Goal: Transaction & Acquisition: Download file/media

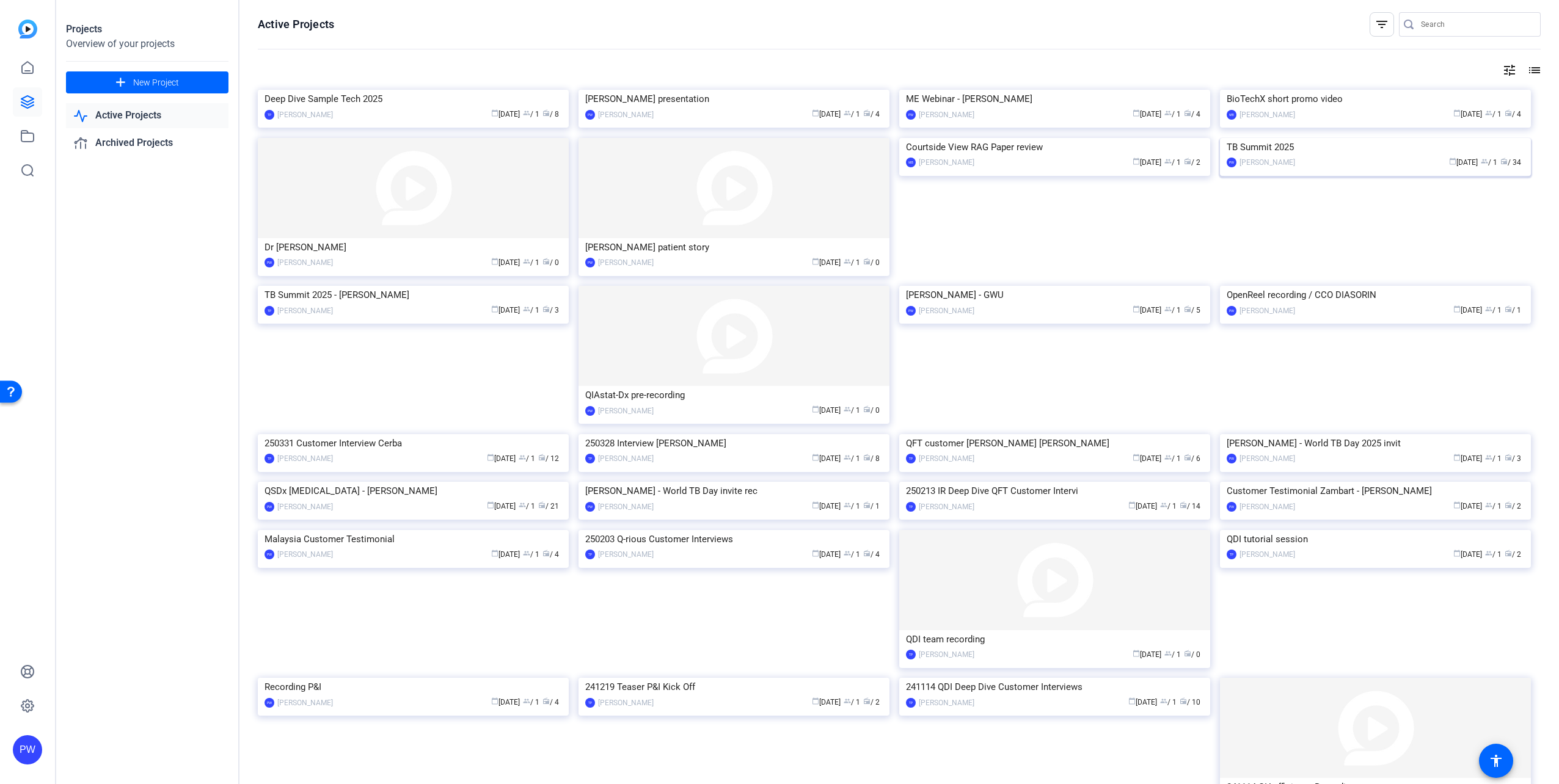
click at [1297, 138] on img at bounding box center [1375, 138] width 311 height 0
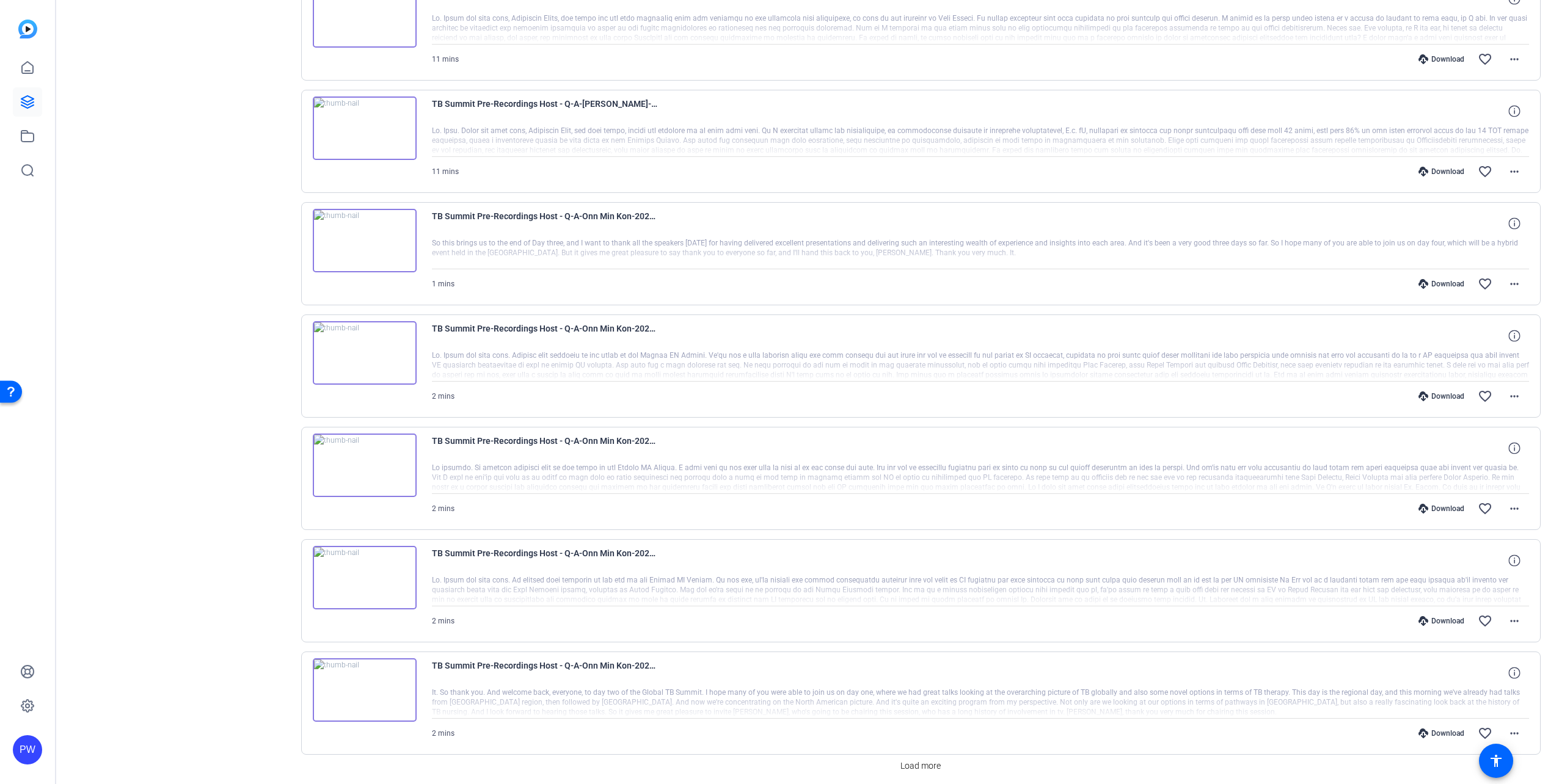
scroll to position [567, 0]
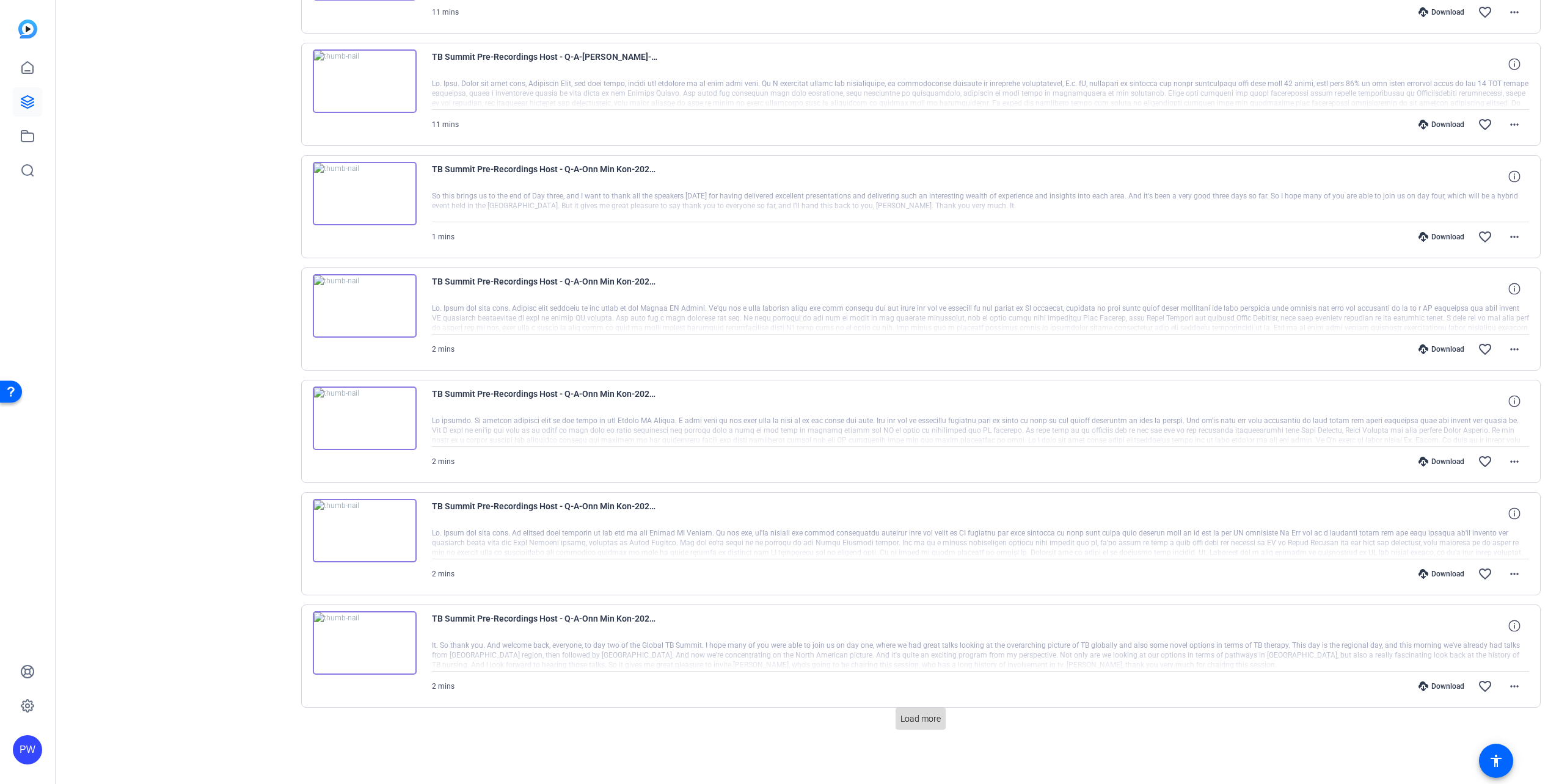
click at [931, 725] on span "Load more" at bounding box center [921, 719] width 41 height 13
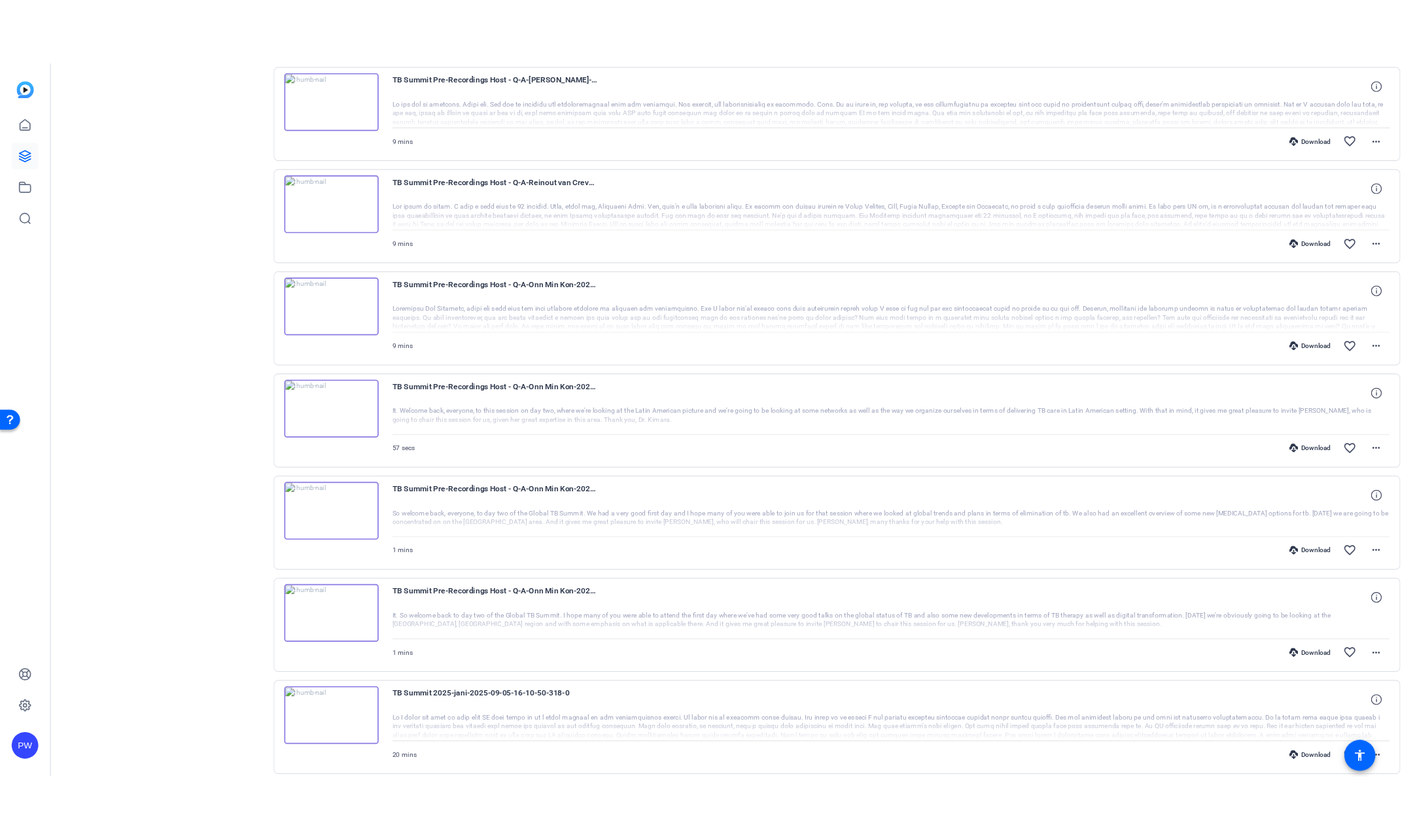
scroll to position [1810, 0]
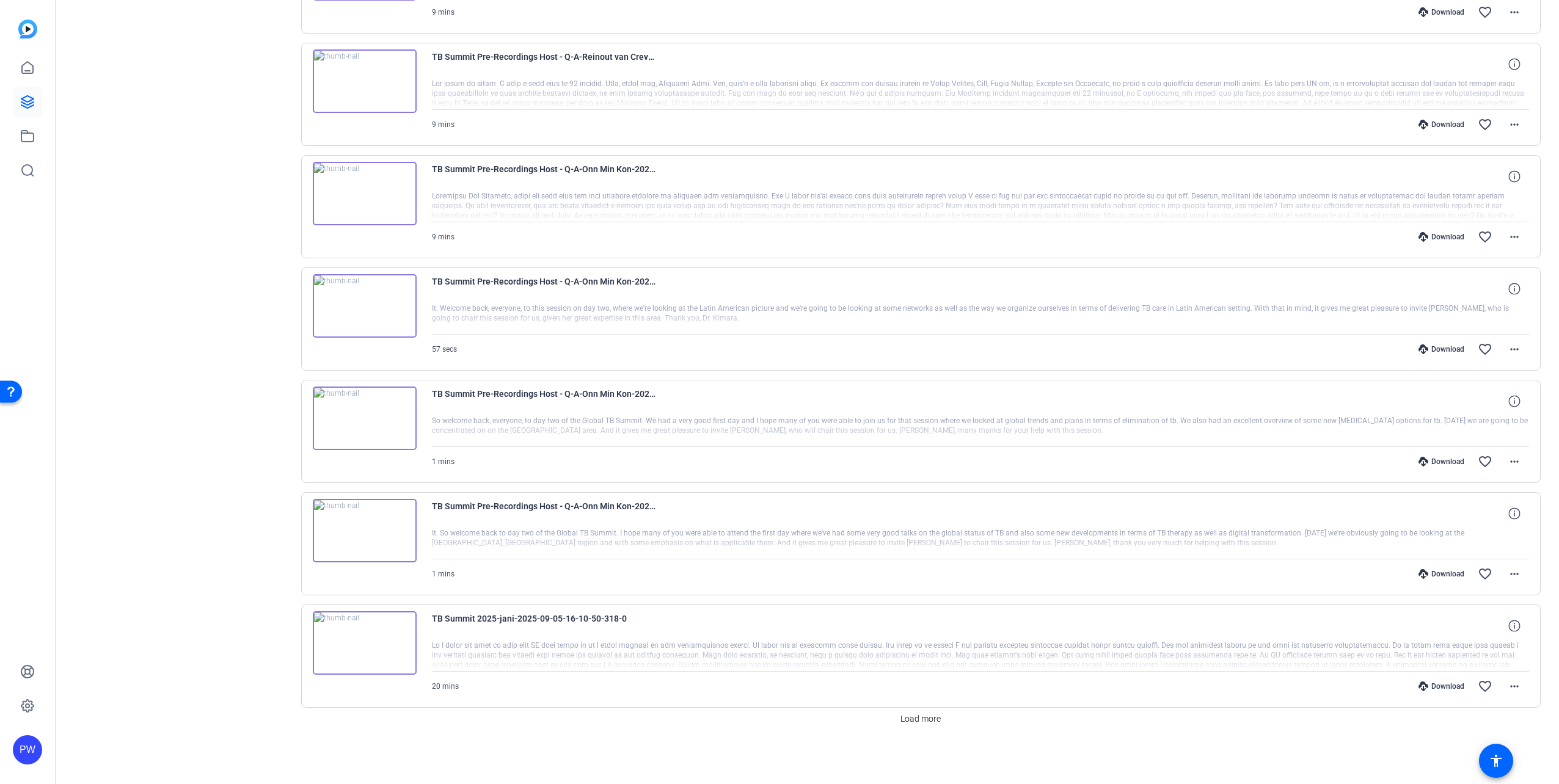
click at [356, 422] on img at bounding box center [365, 418] width 104 height 63
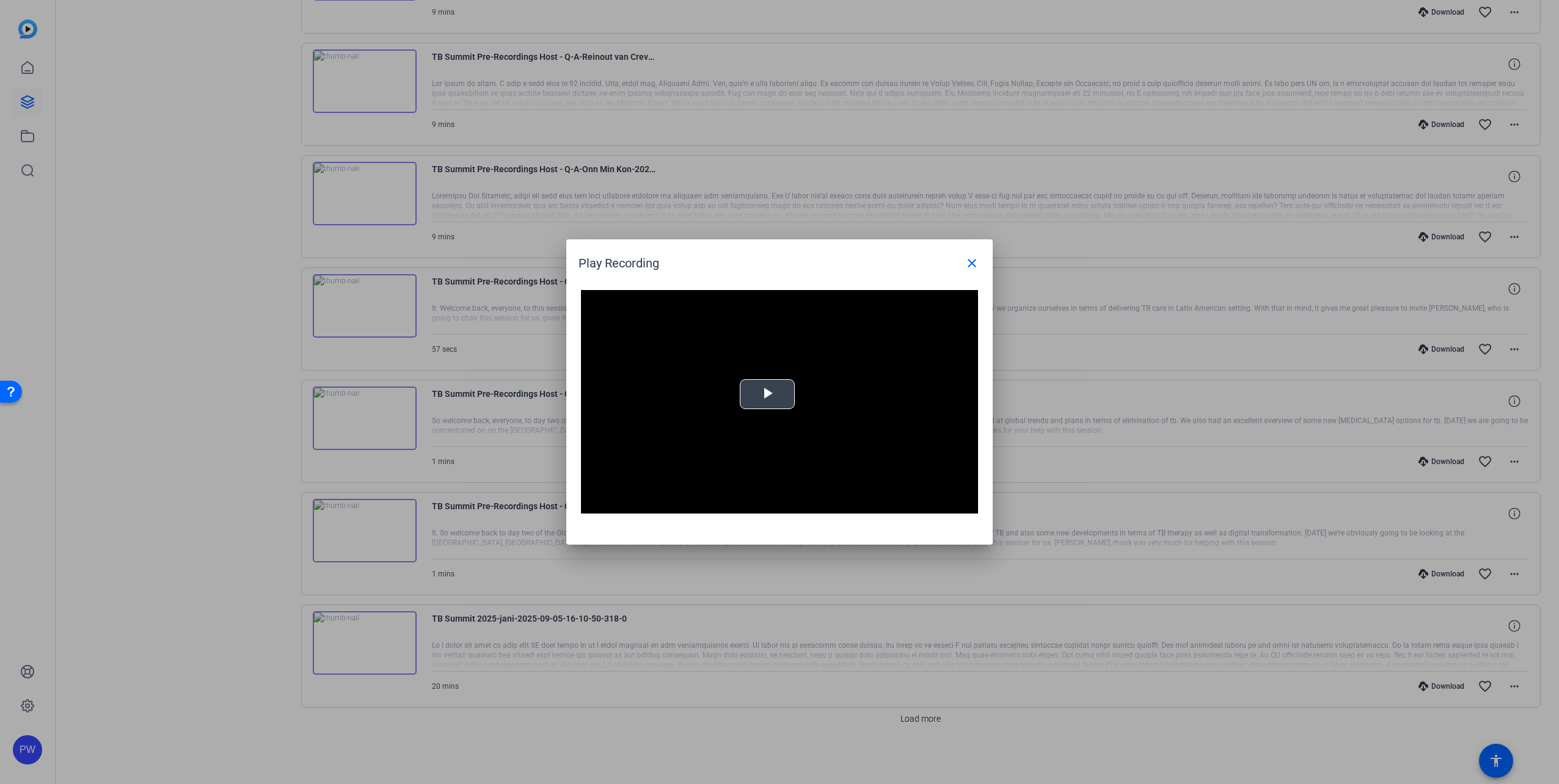
click at [730, 414] on video "Video Player" at bounding box center [779, 402] width 397 height 224
click at [969, 264] on mat-icon "close" at bounding box center [972, 263] width 15 height 15
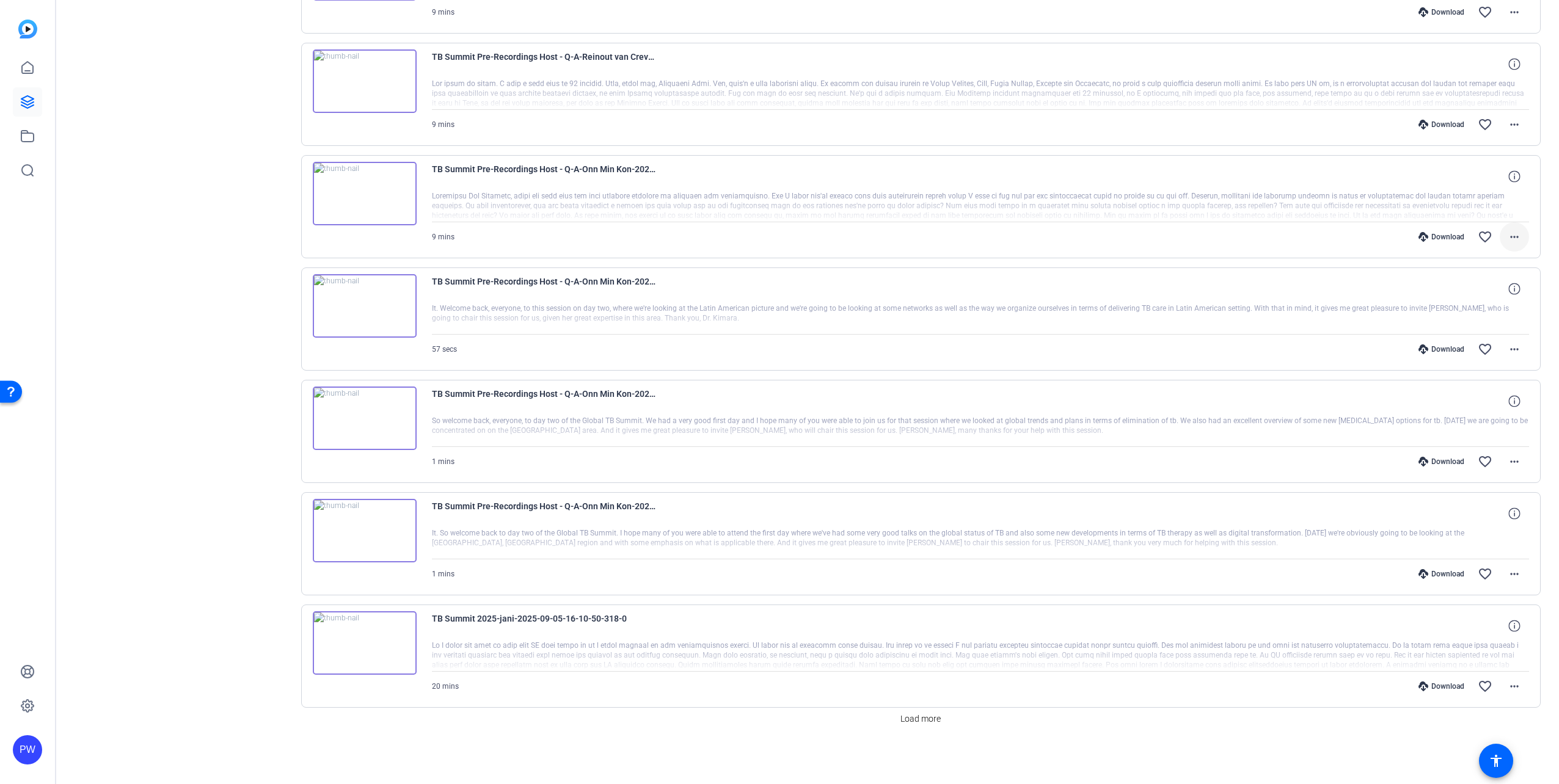
click at [1510, 232] on mat-icon "more_horiz" at bounding box center [1514, 236] width 15 height 15
click at [1485, 296] on span "Download MP4" at bounding box center [1476, 293] width 73 height 15
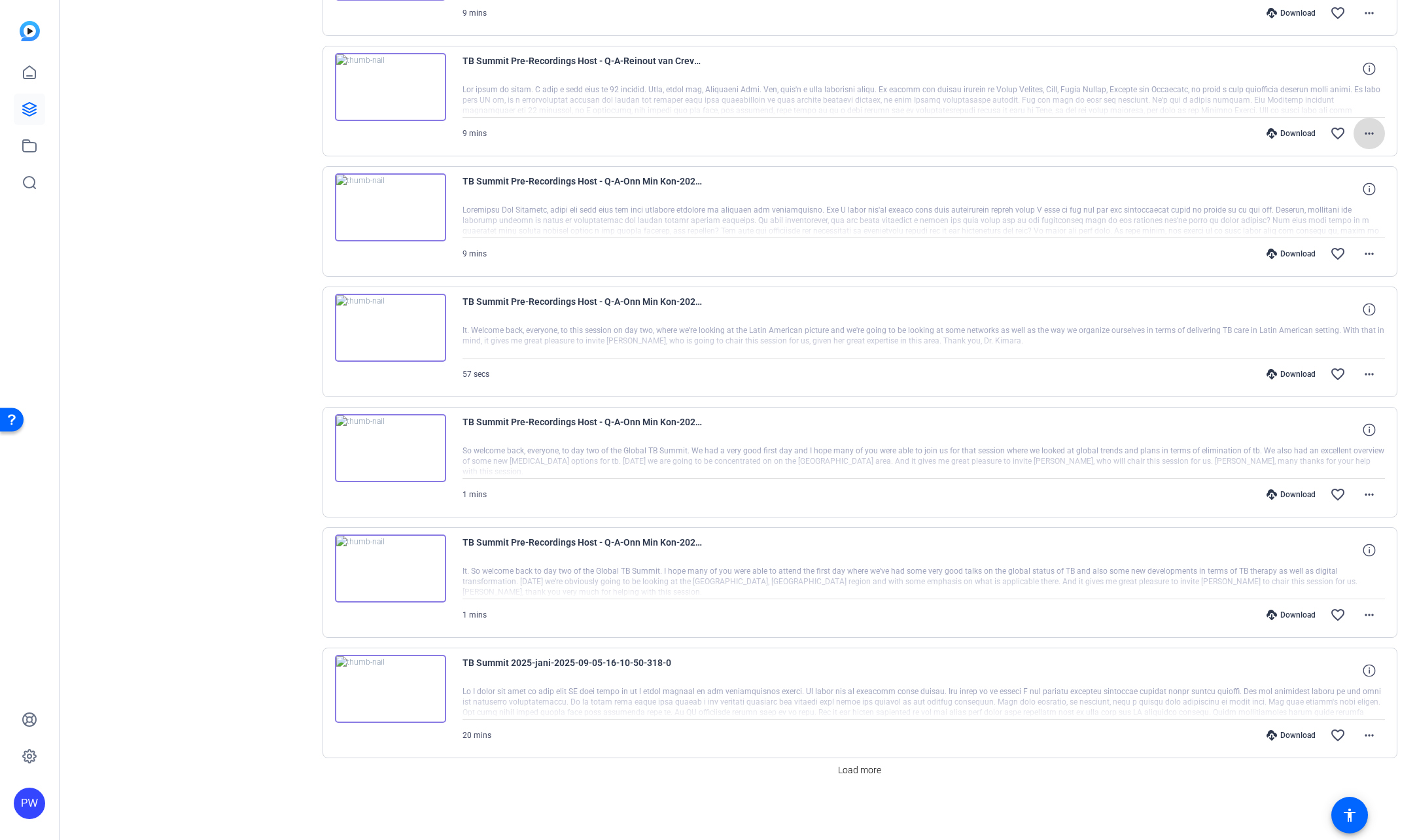
click at [1366, 138] on mat-icon "more_horiz" at bounding box center [1369, 134] width 16 height 16
click at [1340, 194] on span "Download MP4" at bounding box center [1328, 194] width 79 height 16
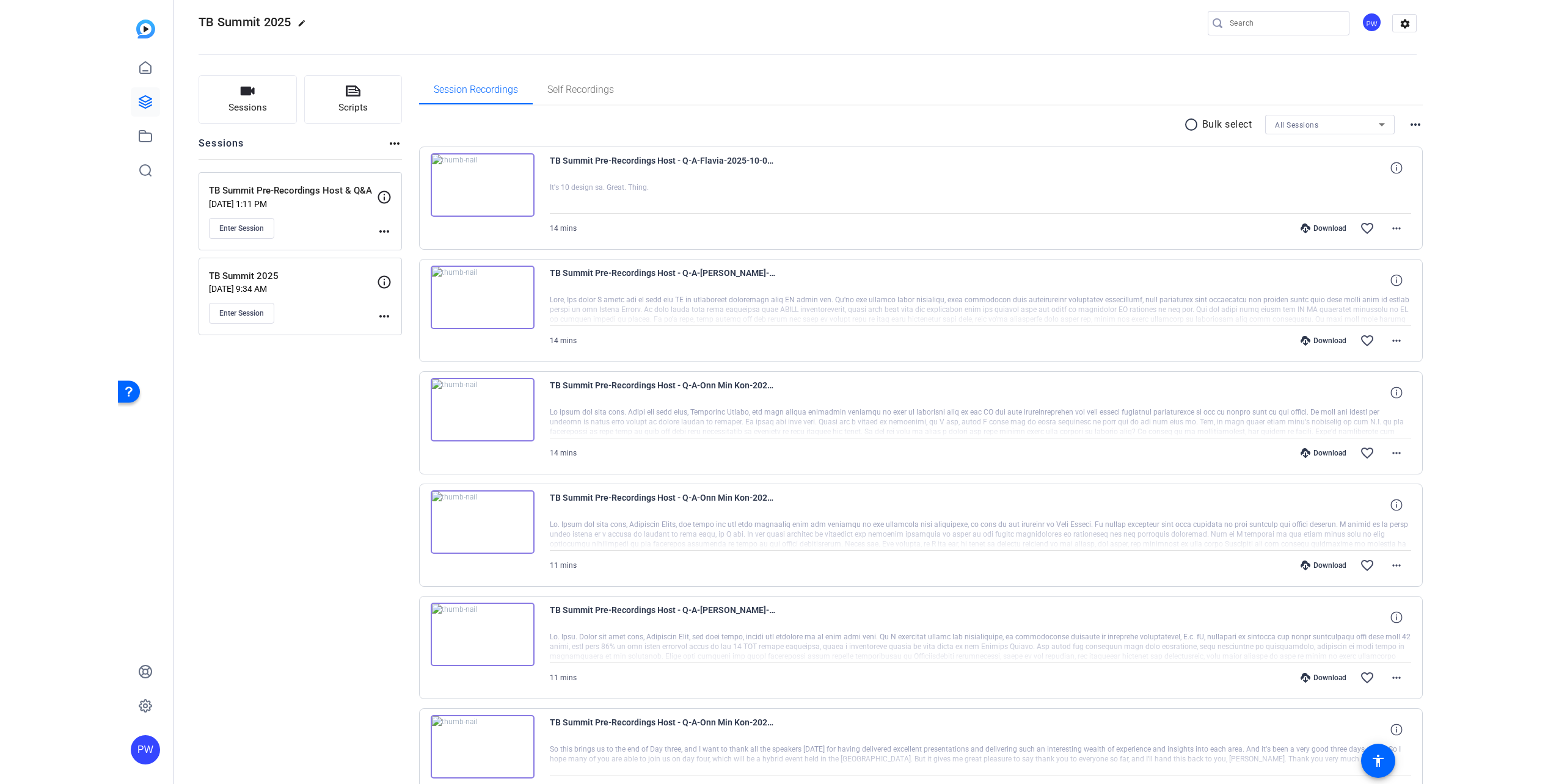
scroll to position [0, 0]
